Goal: Check status: Check status

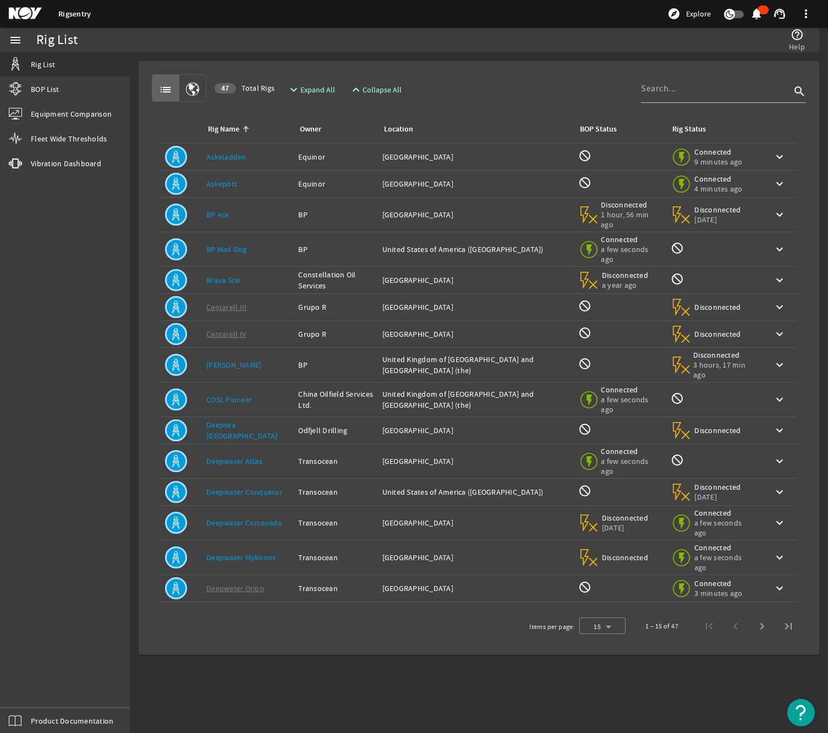
click at [37, 13] on mat-icon at bounding box center [34, 13] width 50 height 13
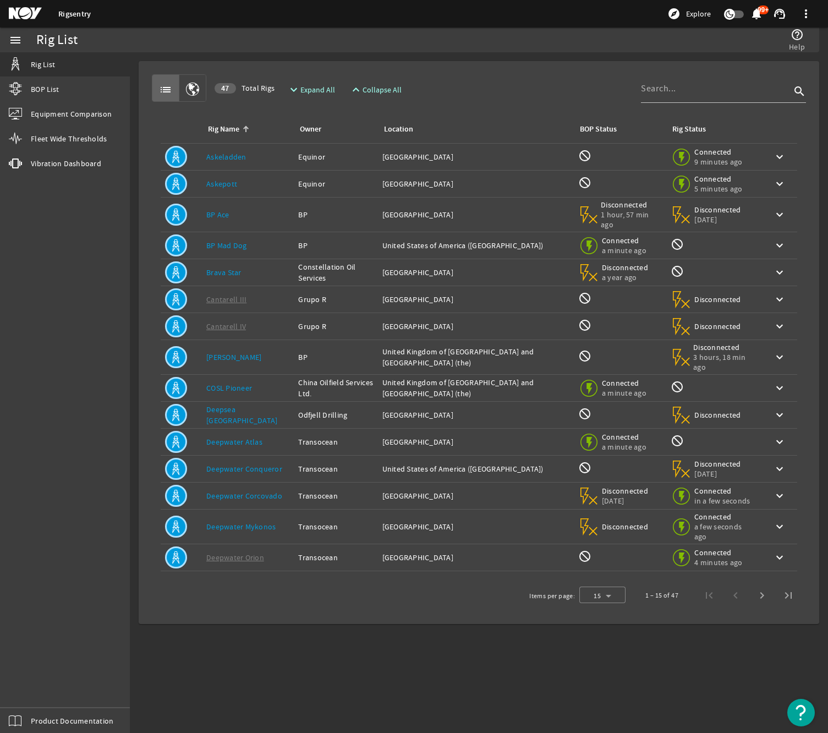
click at [230, 155] on link "Askeladden" at bounding box center [226, 157] width 40 height 10
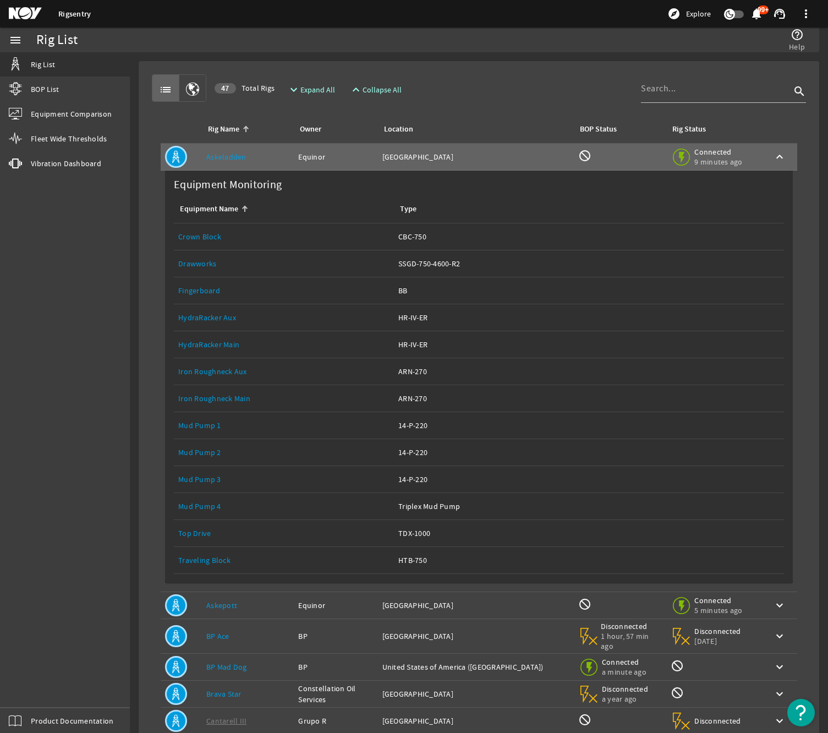
click at [210, 235] on link "Crown Block" at bounding box center [199, 237] width 43 height 10
